Goal: Check status: Check status

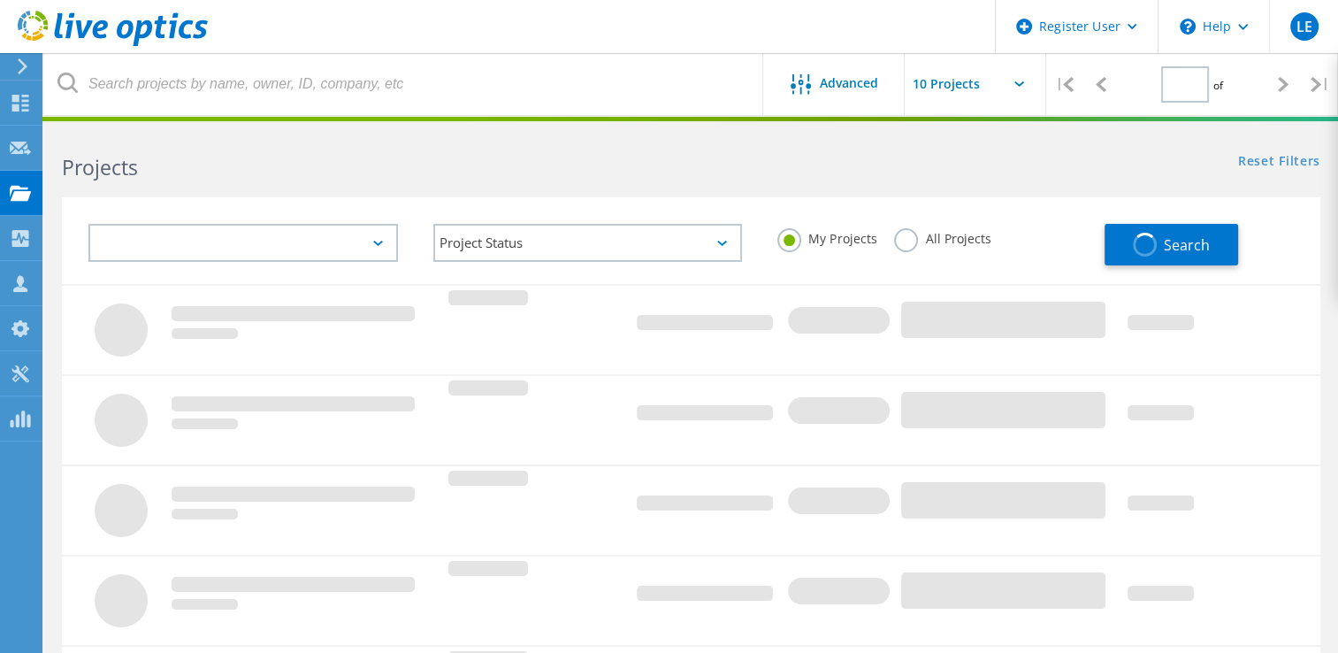
type input "1"
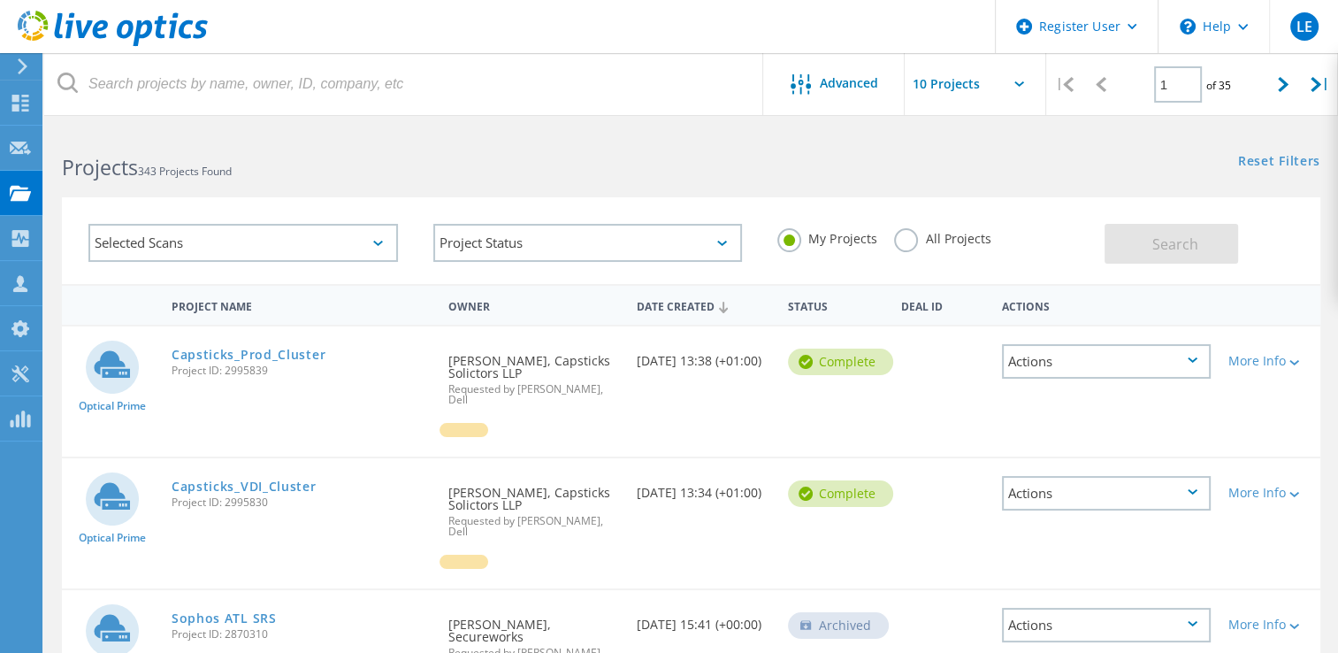
click at [907, 245] on label "All Projects" at bounding box center [942, 236] width 96 height 17
click at [0, 0] on input "All Projects" at bounding box center [0, 0] width 0 height 0
click at [1156, 249] on span "Search" at bounding box center [1175, 243] width 46 height 19
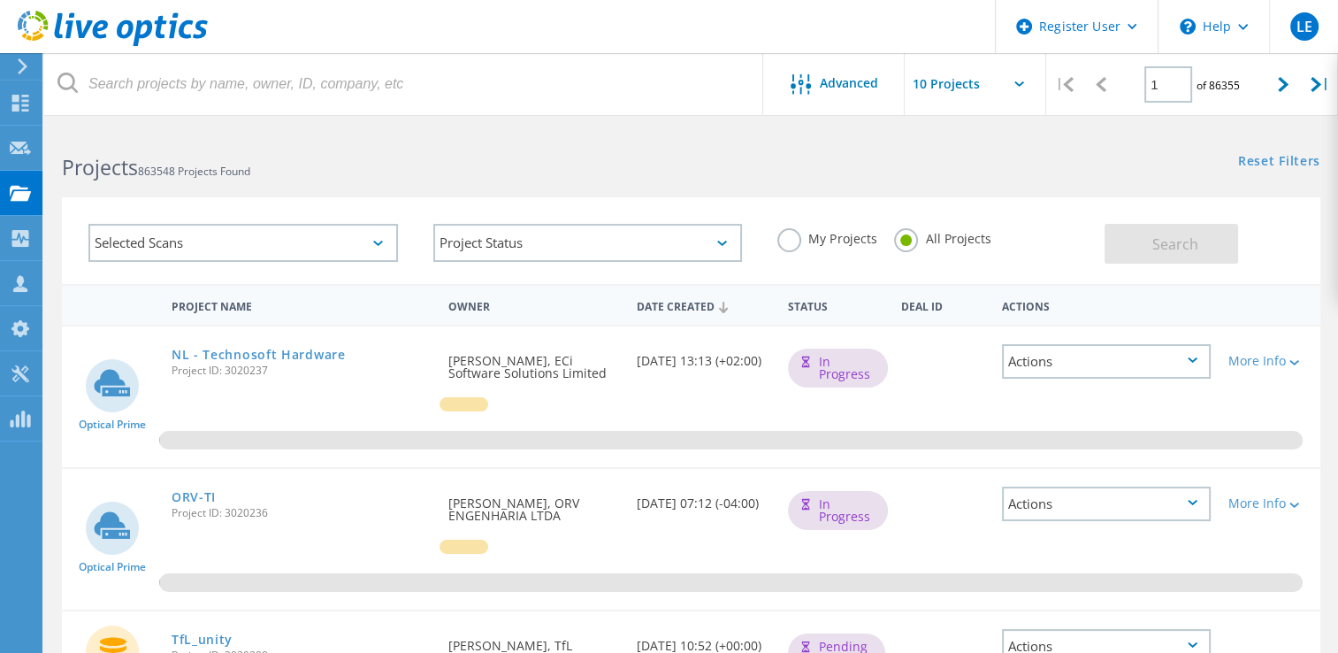
click at [791, 230] on label "My Projects" at bounding box center [826, 236] width 99 height 17
click at [0, 0] on input "My Projects" at bounding box center [0, 0] width 0 height 0
click at [1165, 239] on span "Search" at bounding box center [1175, 243] width 46 height 19
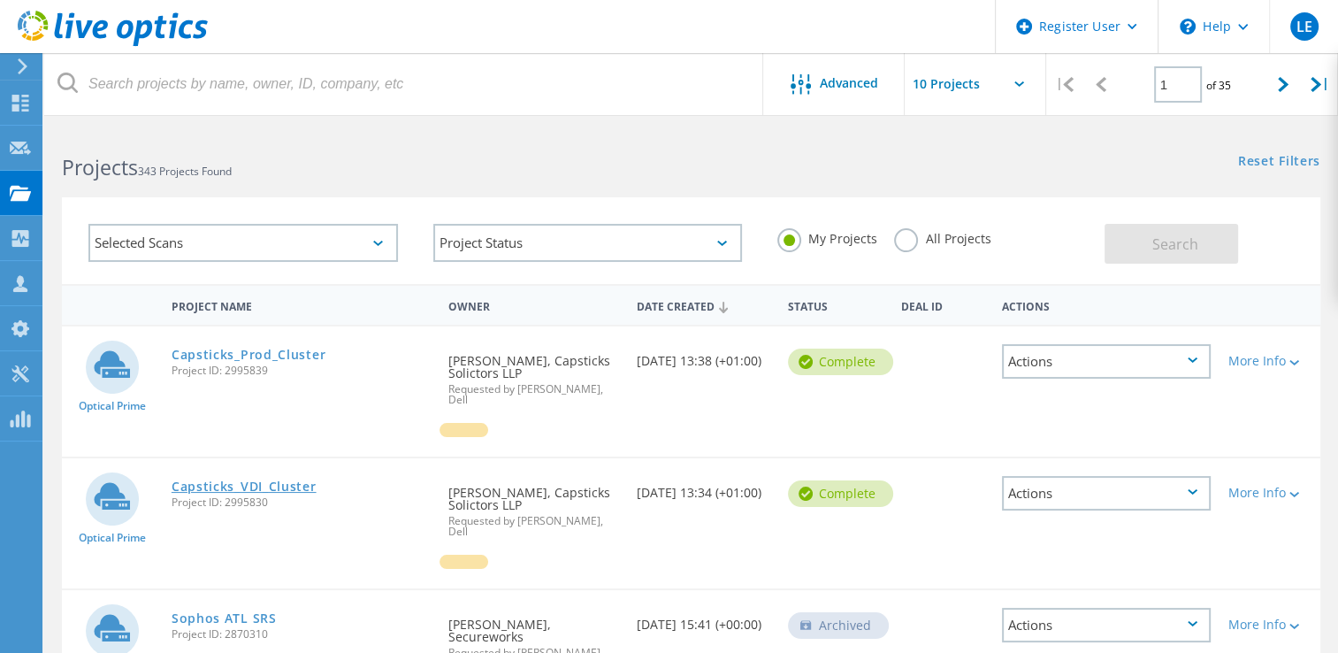
click at [242, 480] on link "Capsticks_VDI_Cluster" at bounding box center [244, 486] width 145 height 12
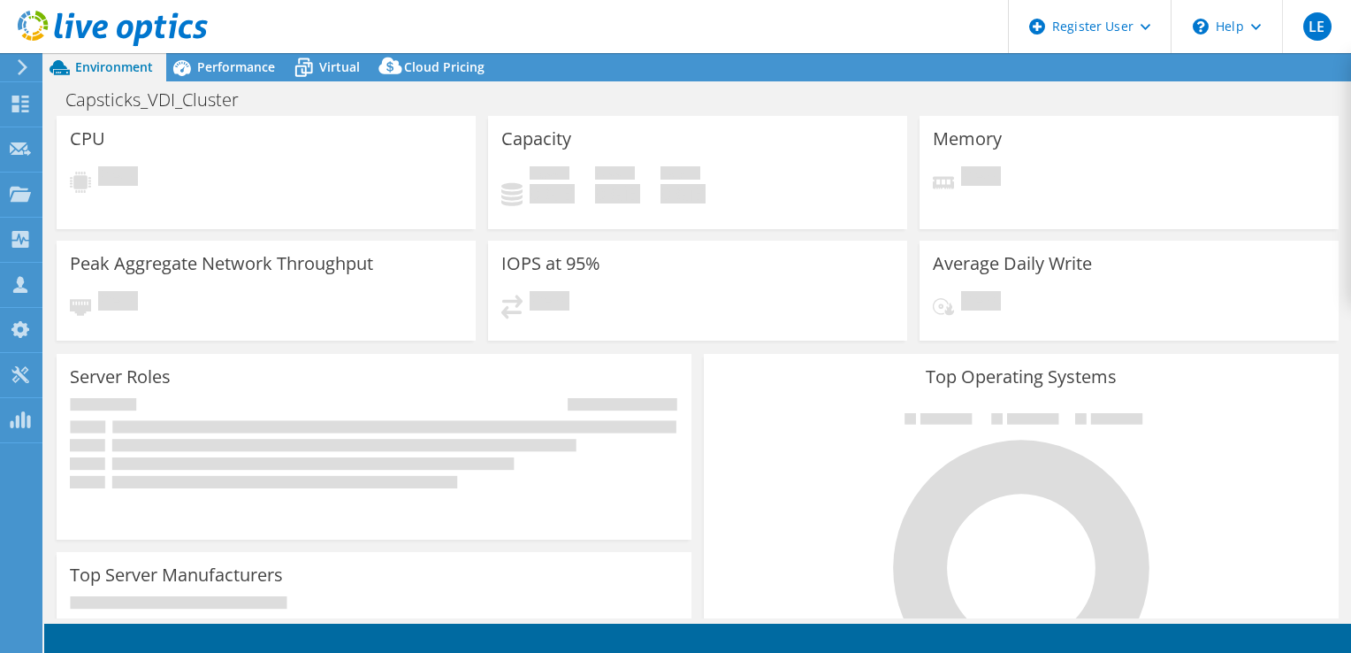
select select "EULondon"
select select "USD"
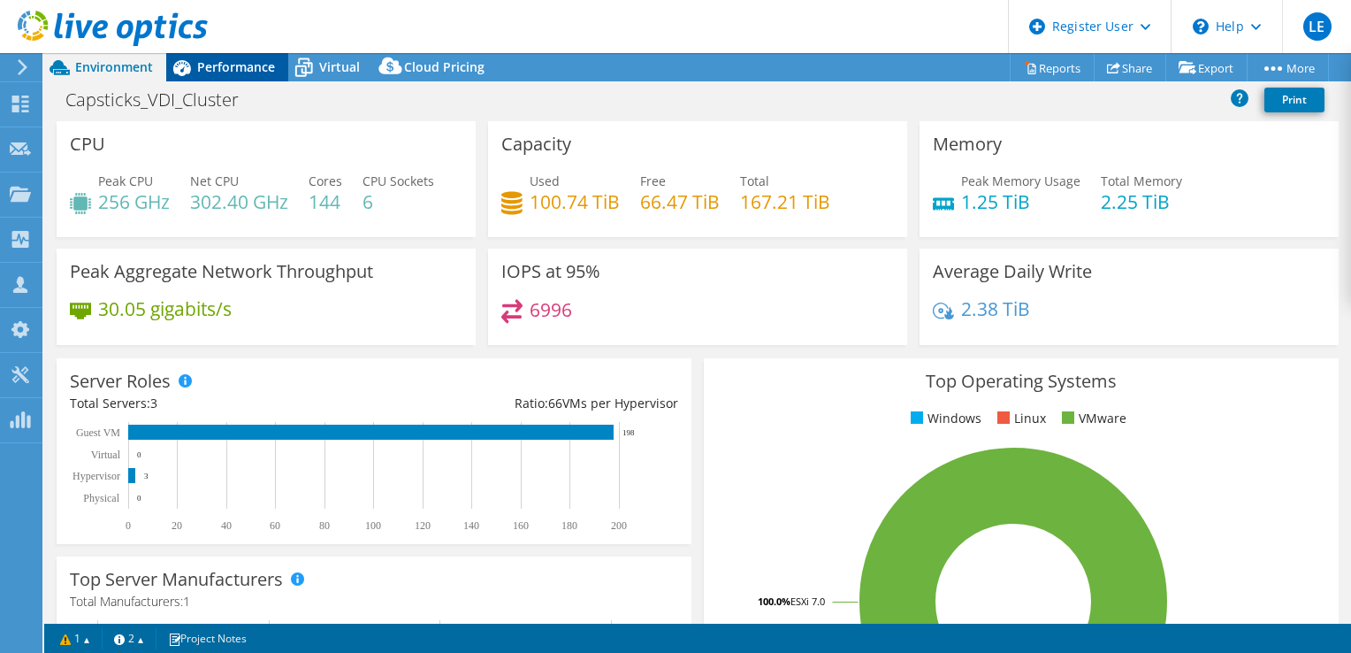
click at [240, 76] on div "Performance" at bounding box center [227, 67] width 122 height 28
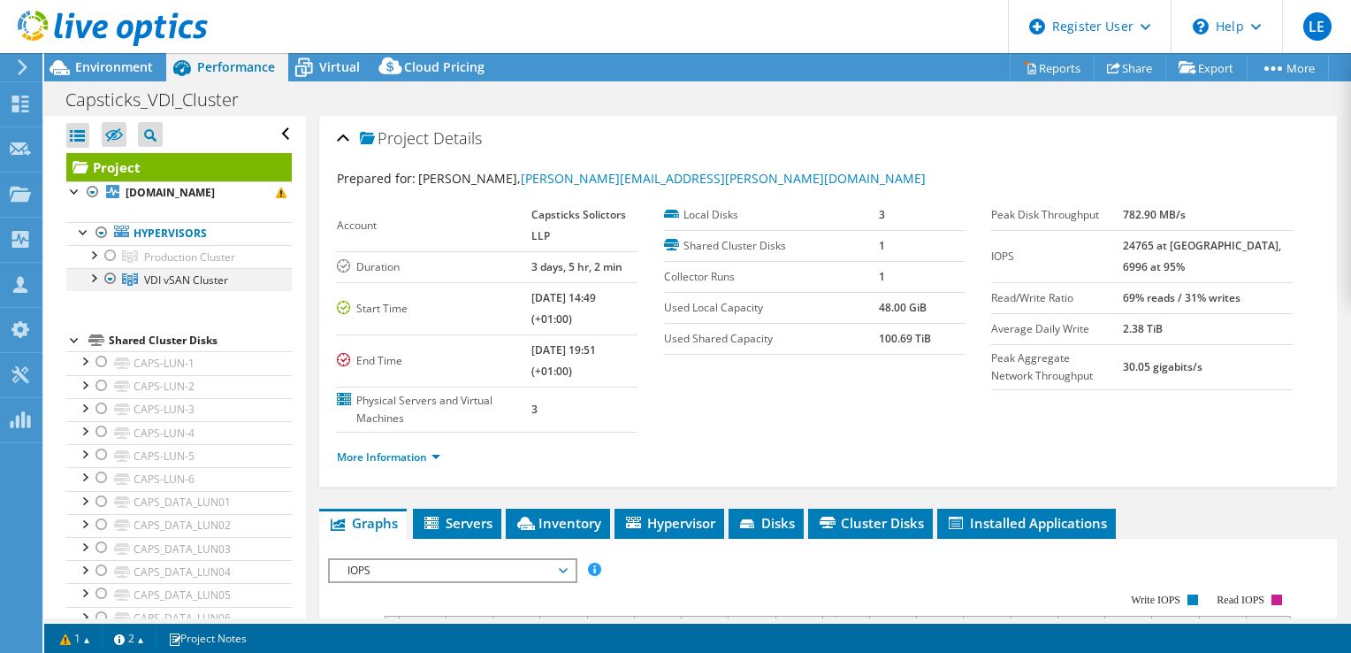
click at [88, 274] on div at bounding box center [93, 277] width 18 height 18
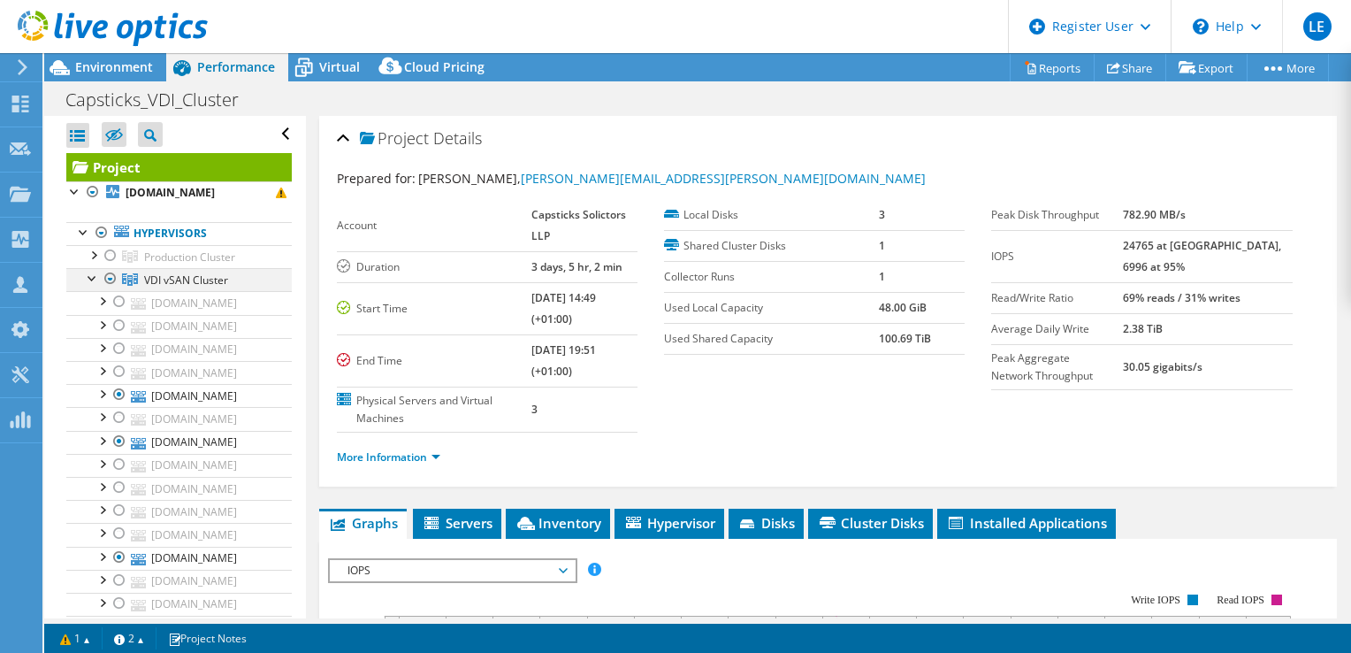
click at [87, 277] on div at bounding box center [93, 277] width 18 height 18
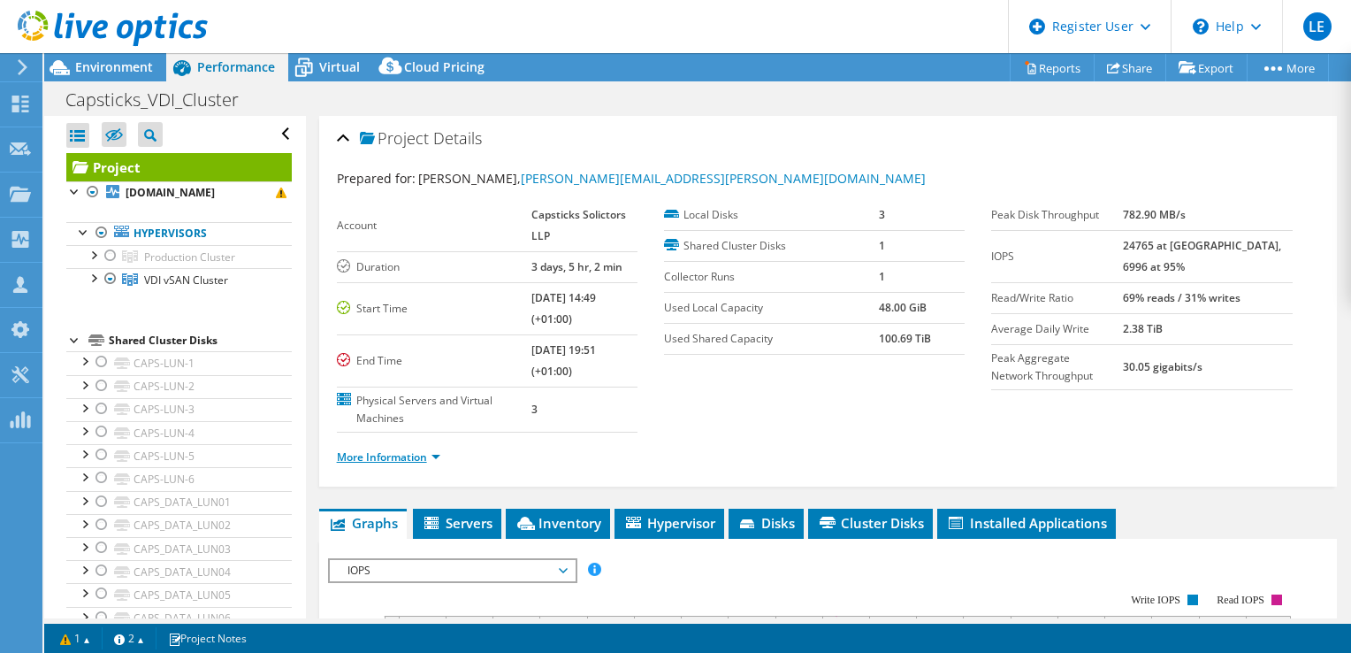
click at [424, 458] on link "More Information" at bounding box center [388, 456] width 103 height 15
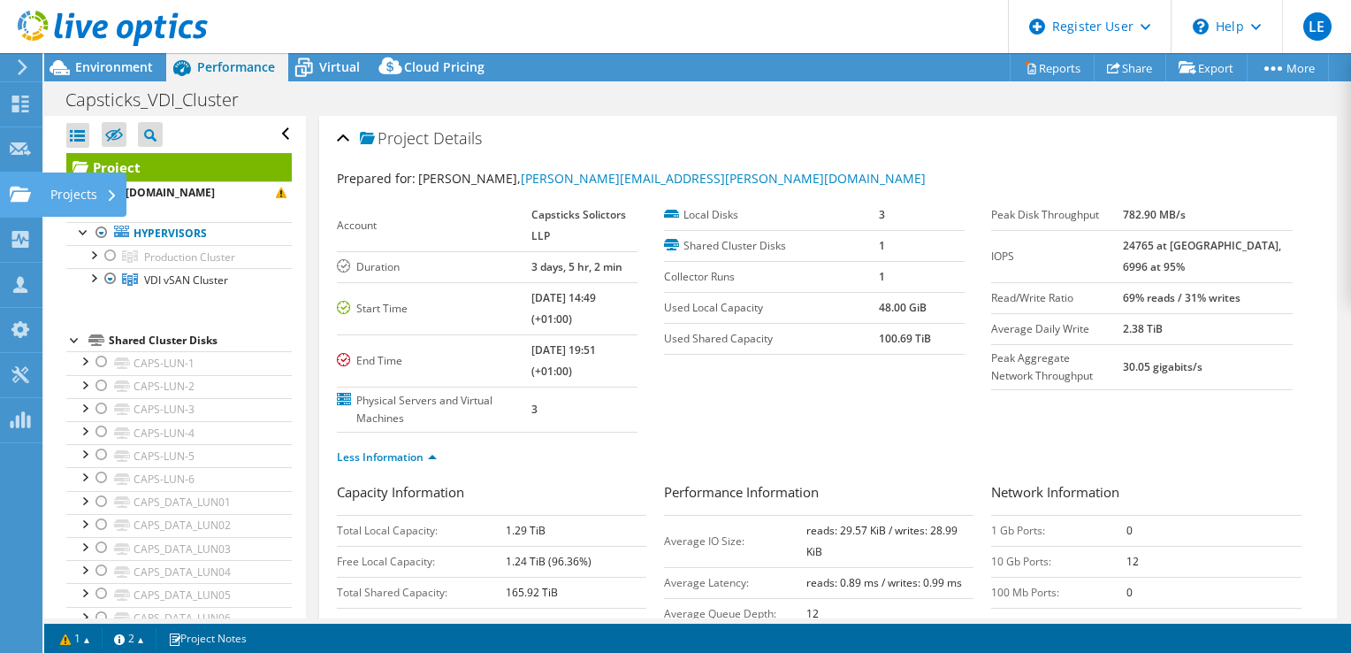
click at [18, 187] on use at bounding box center [20, 193] width 21 height 15
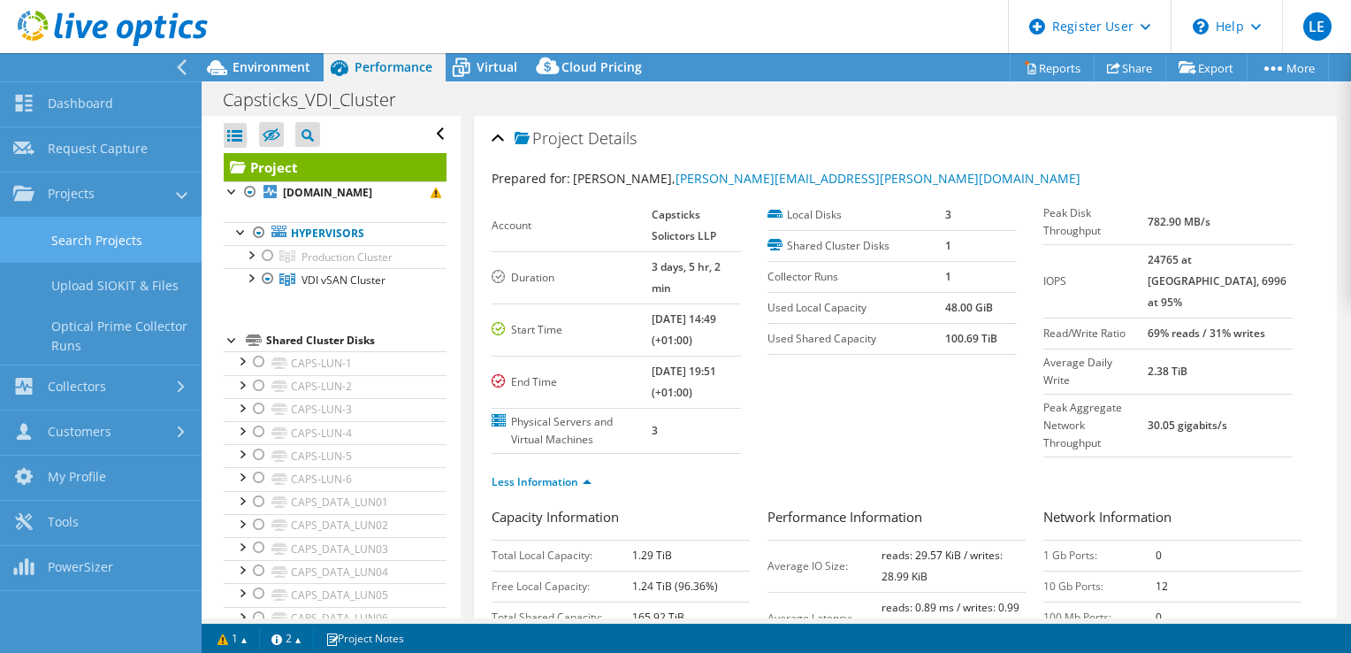
click at [88, 242] on link "Search Projects" at bounding box center [101, 240] width 202 height 45
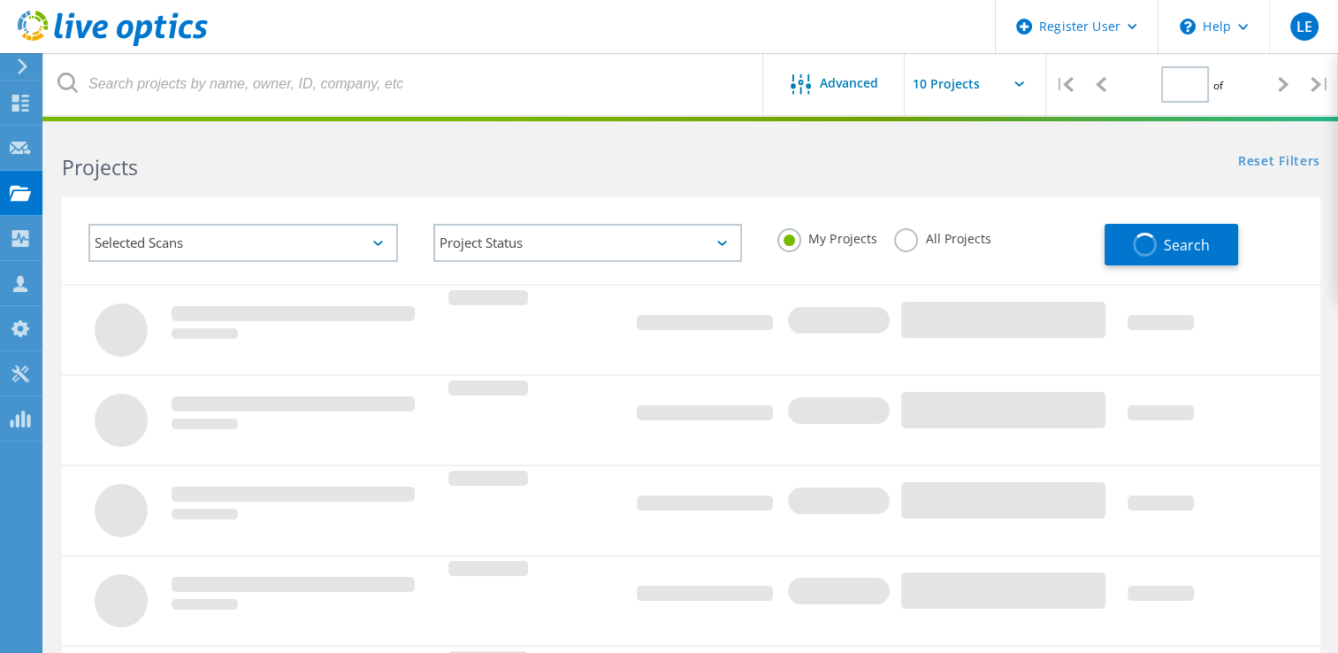
type input "1"
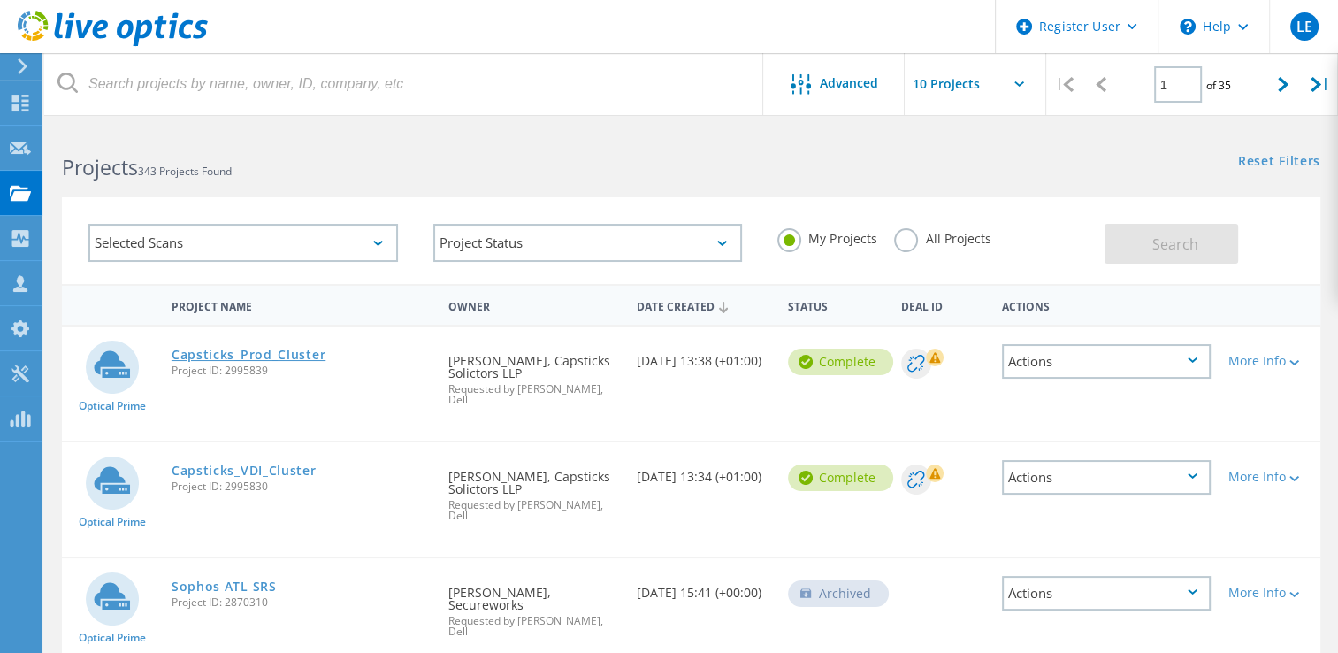
click at [219, 355] on link "Capsticks_Prod_Cluster" at bounding box center [249, 354] width 154 height 12
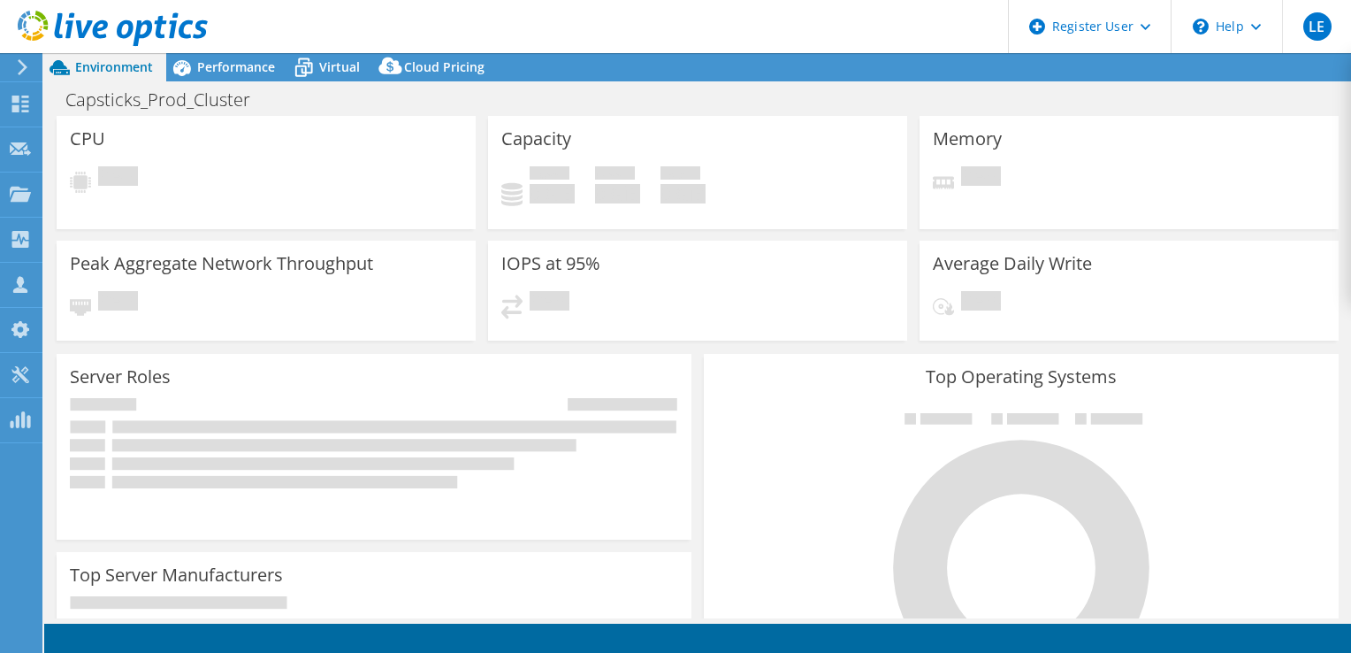
select select "EULondon"
select select "GBP"
